Goal: Check status: Check status

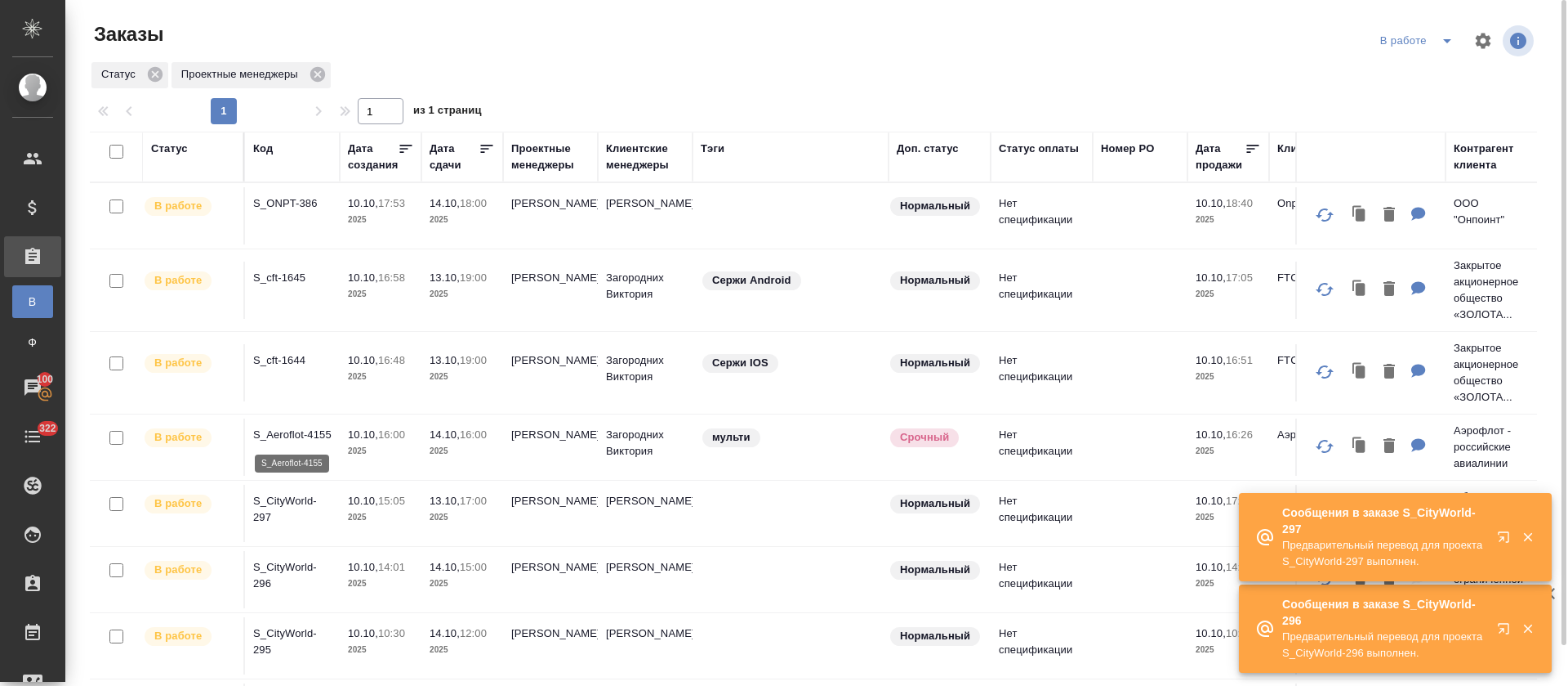
click at [277, 437] on p "S_Aeroflot-4155" at bounding box center [292, 434] width 78 height 16
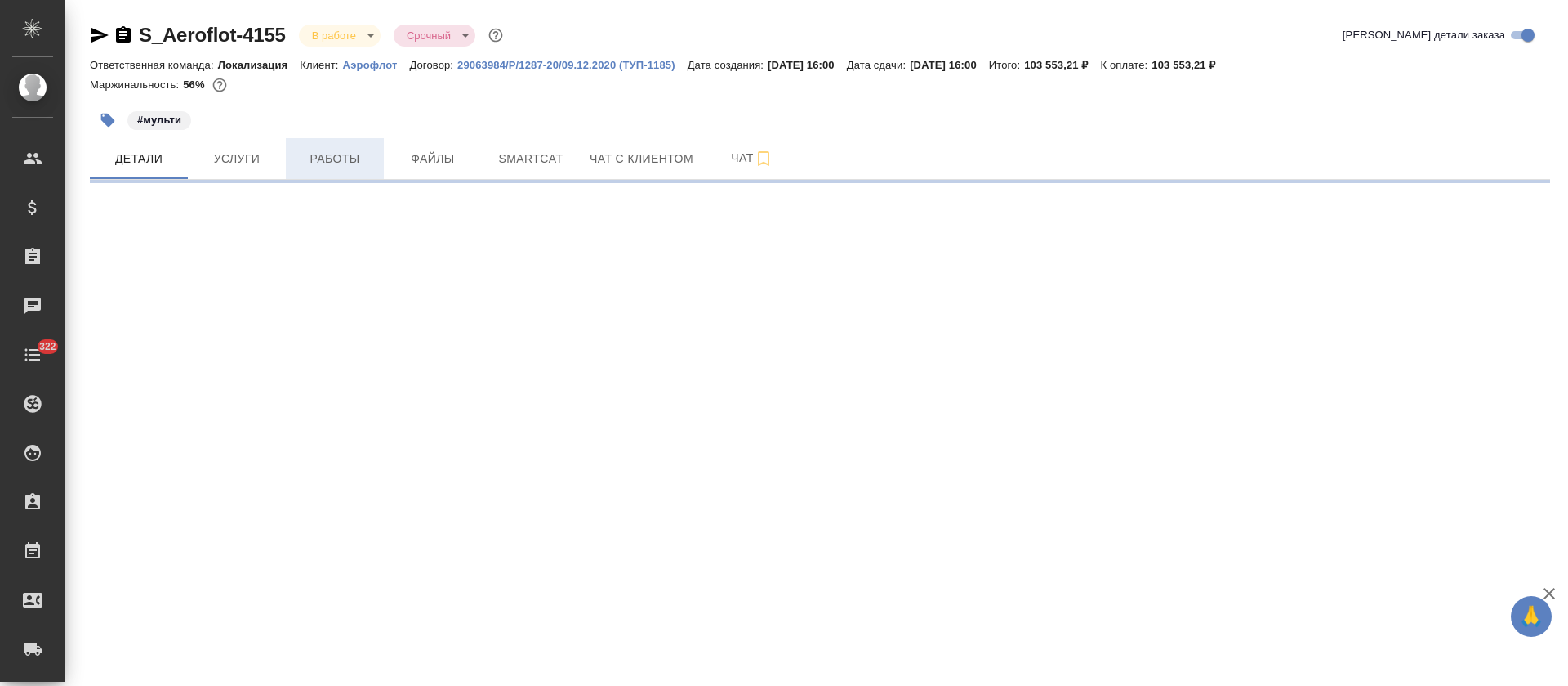
select select "RU"
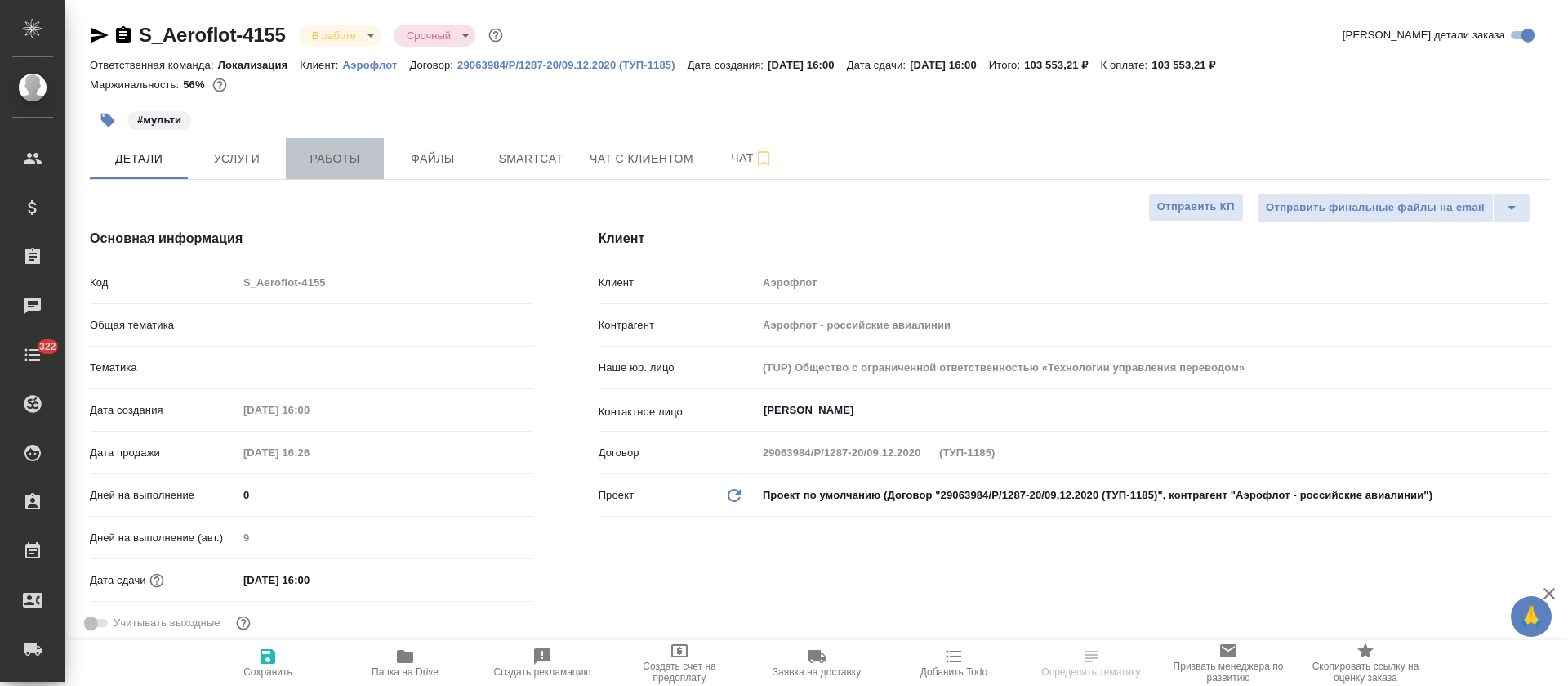
click at [366, 164] on span "Работы" at bounding box center [334, 158] width 78 height 20
type textarea "x"
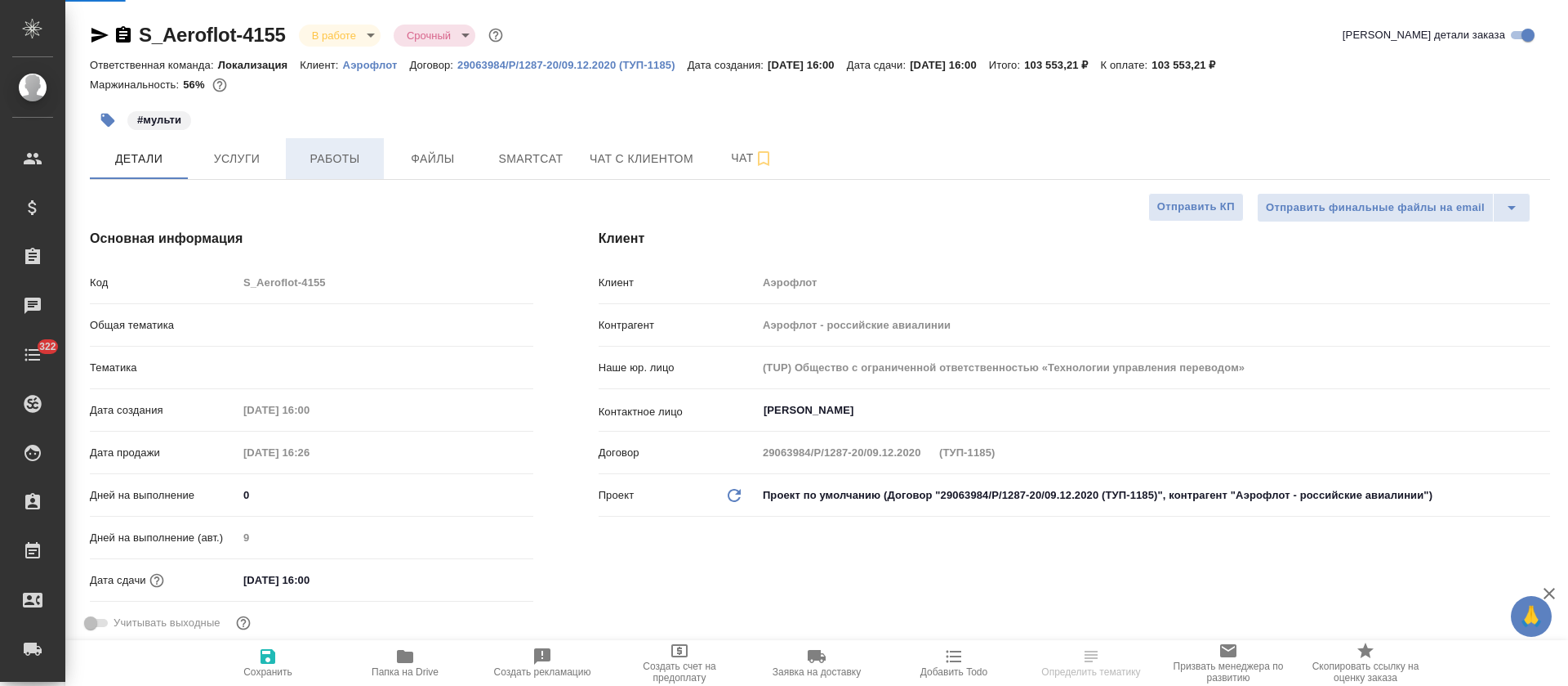
type textarea "x"
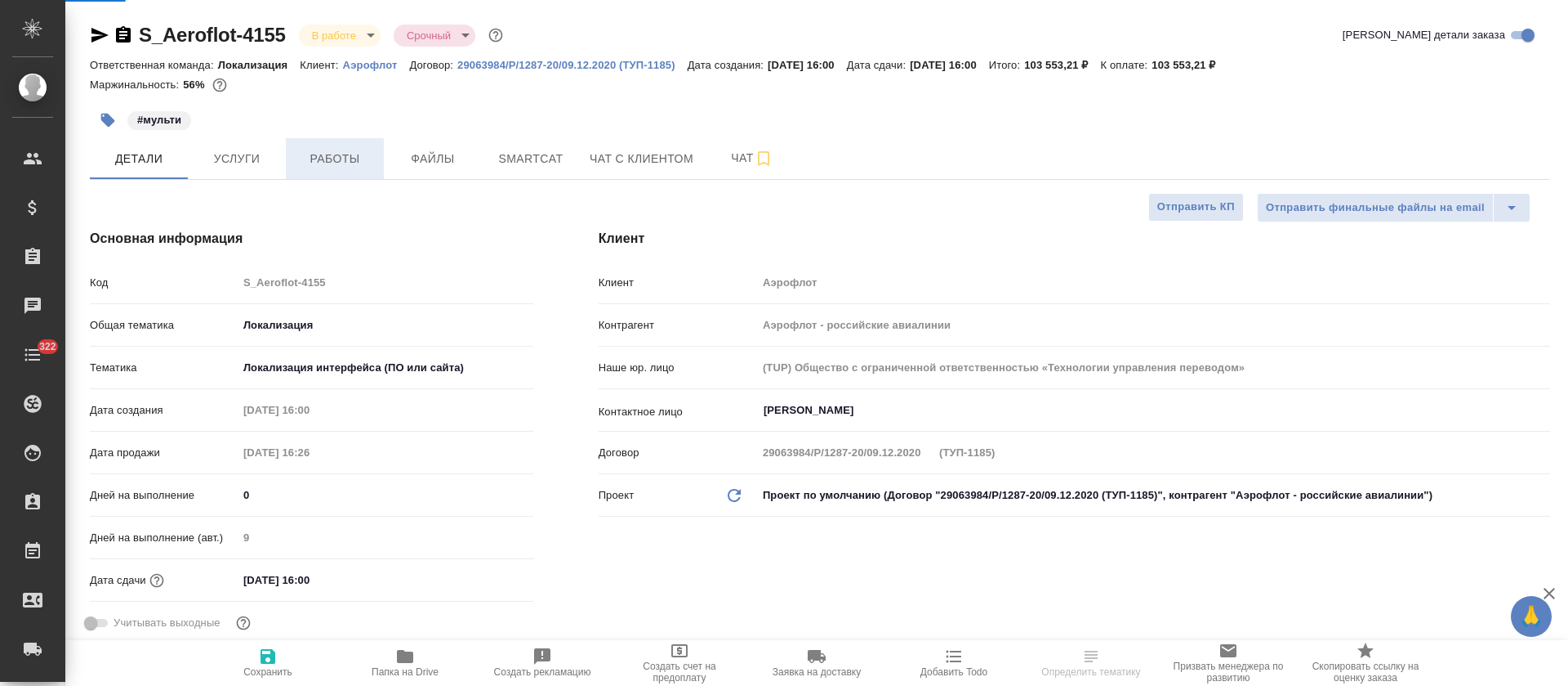
type input "[PERSON_NAME]"
type input "Сеитов Павел"
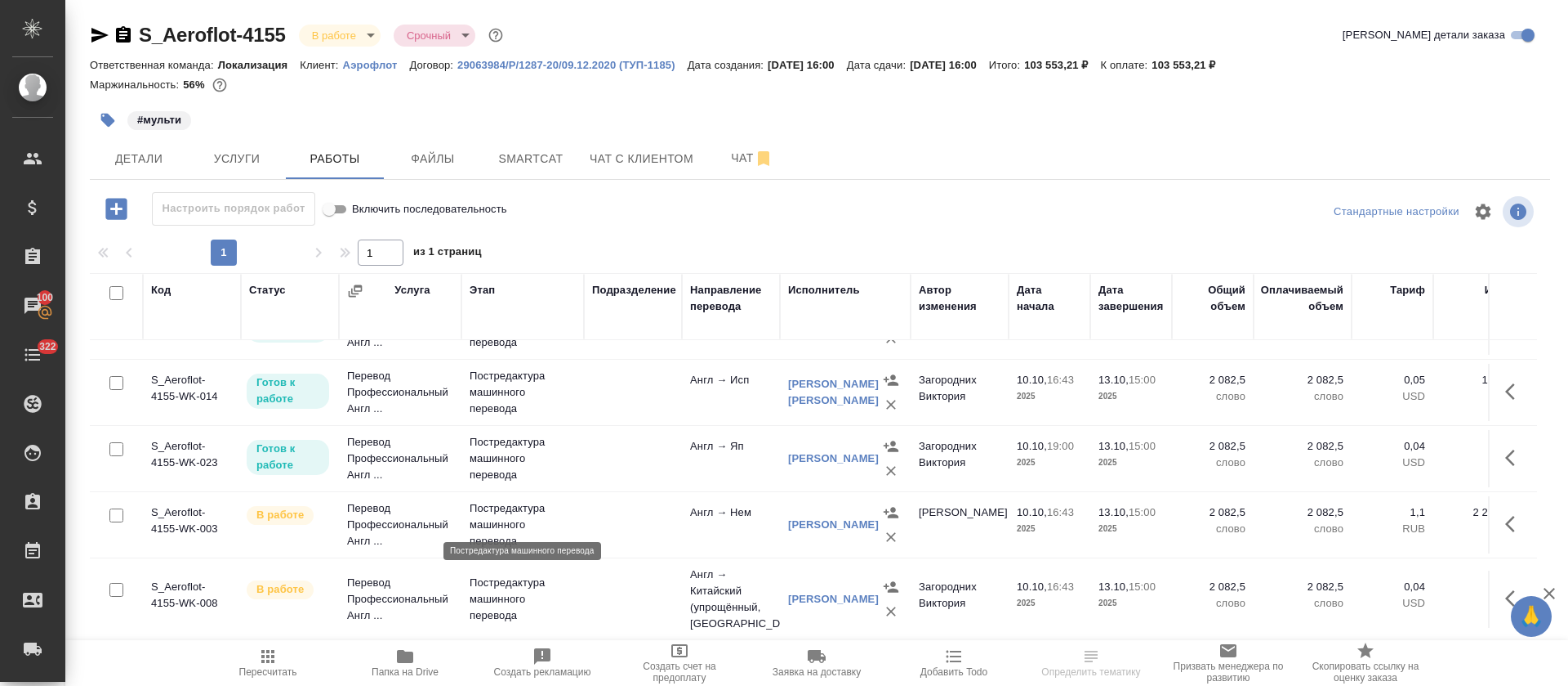
scroll to position [199, 0]
click at [489, 154] on button "Smartcat" at bounding box center [531, 159] width 98 height 41
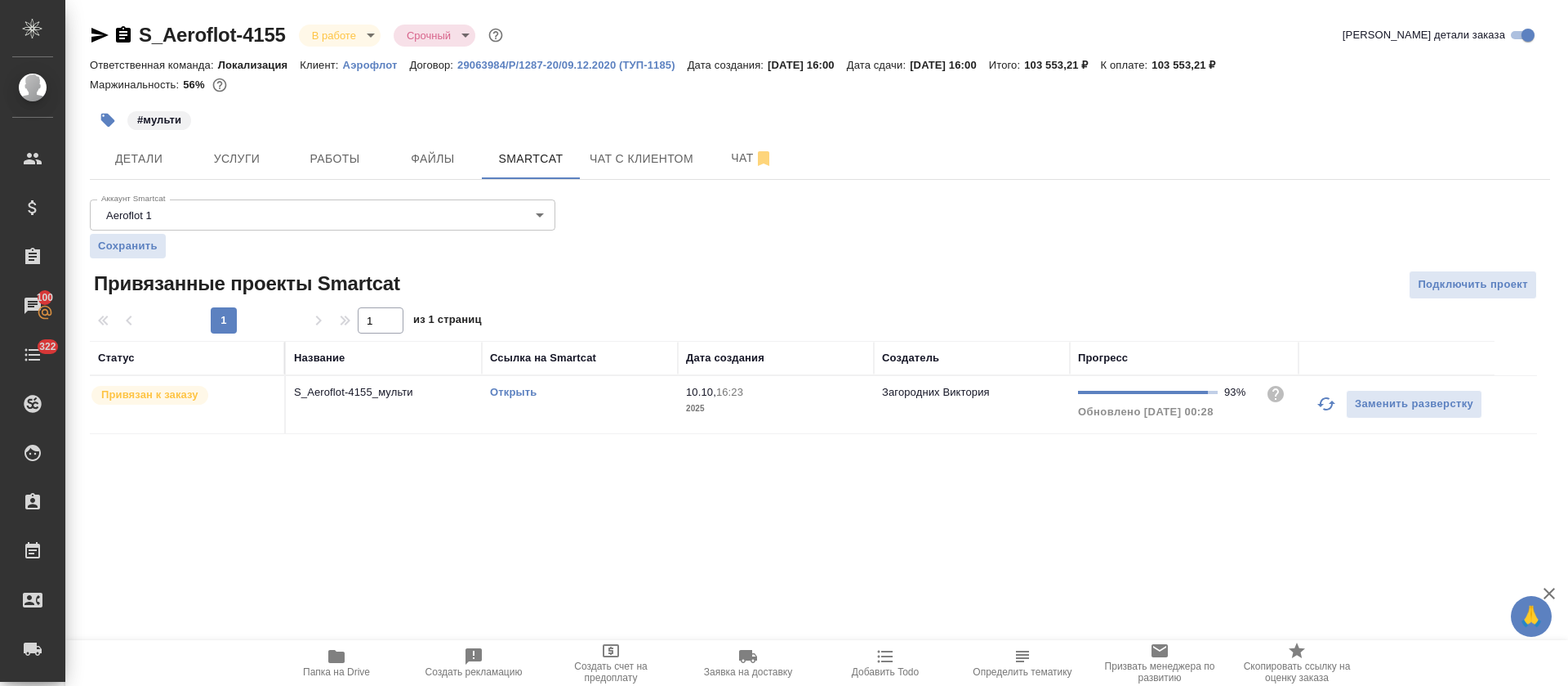
click at [513, 395] on link "Открыть" at bounding box center [513, 391] width 46 height 13
click at [326, 164] on span "Работы" at bounding box center [334, 158] width 78 height 20
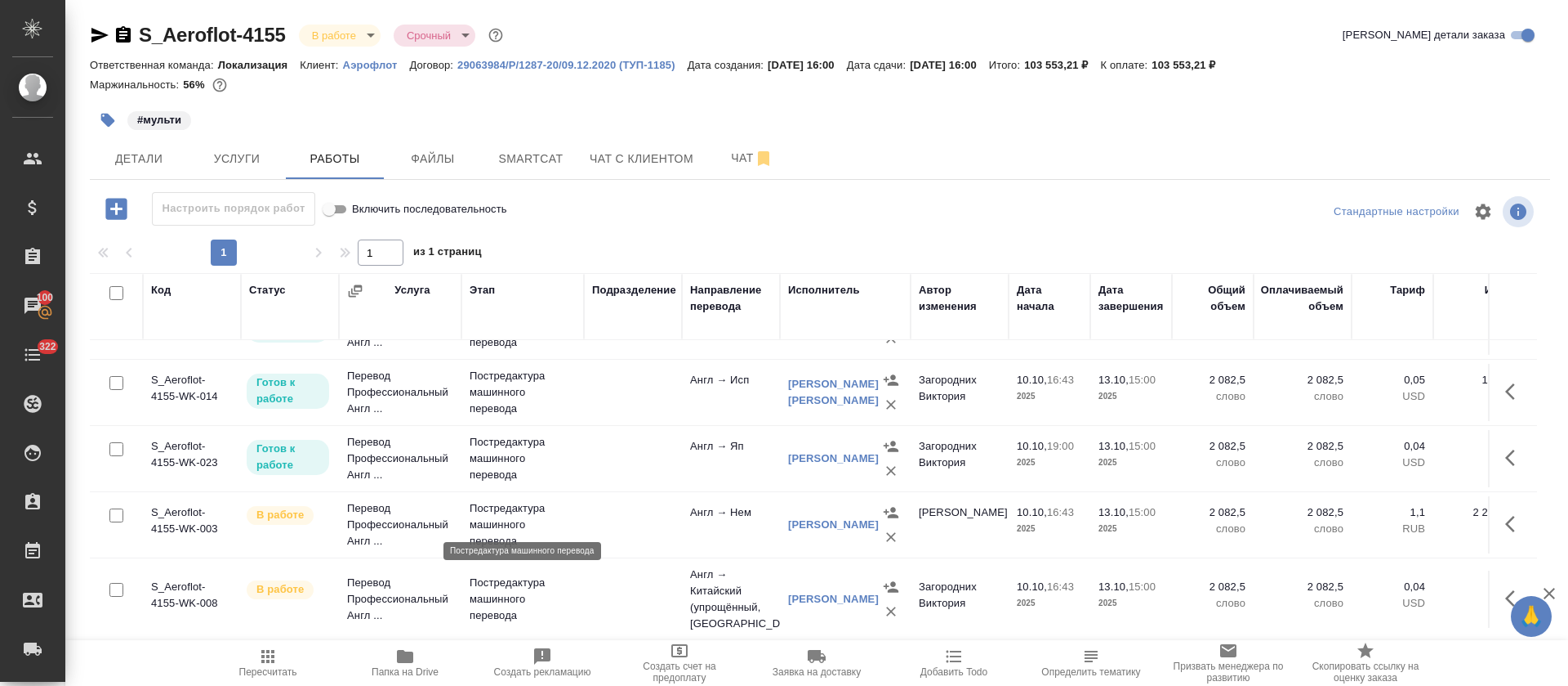
scroll to position [198, 0]
